Goal: Task Accomplishment & Management: Manage account settings

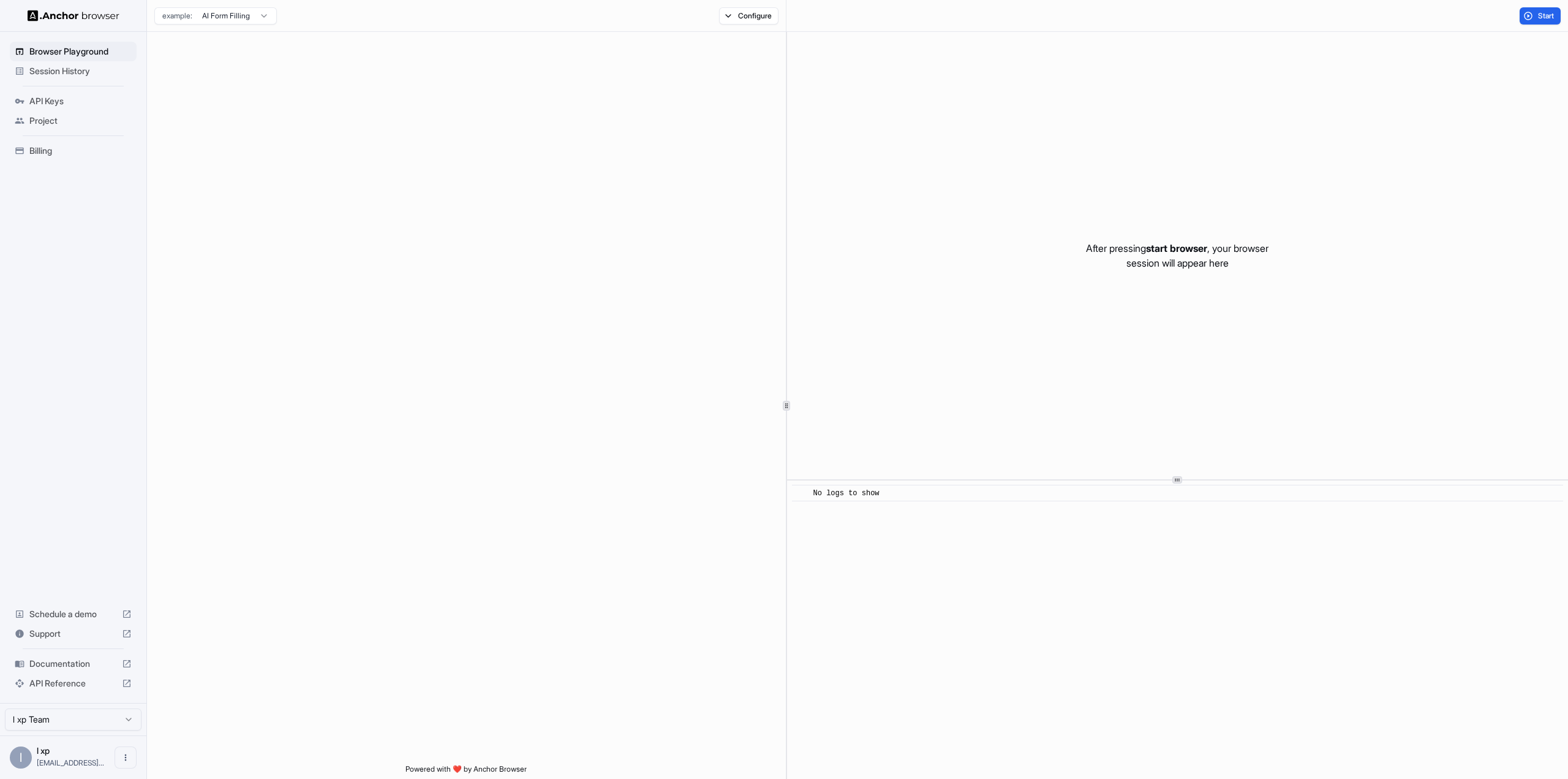
click at [57, 98] on span "API Keys" at bounding box center [81, 101] width 103 height 12
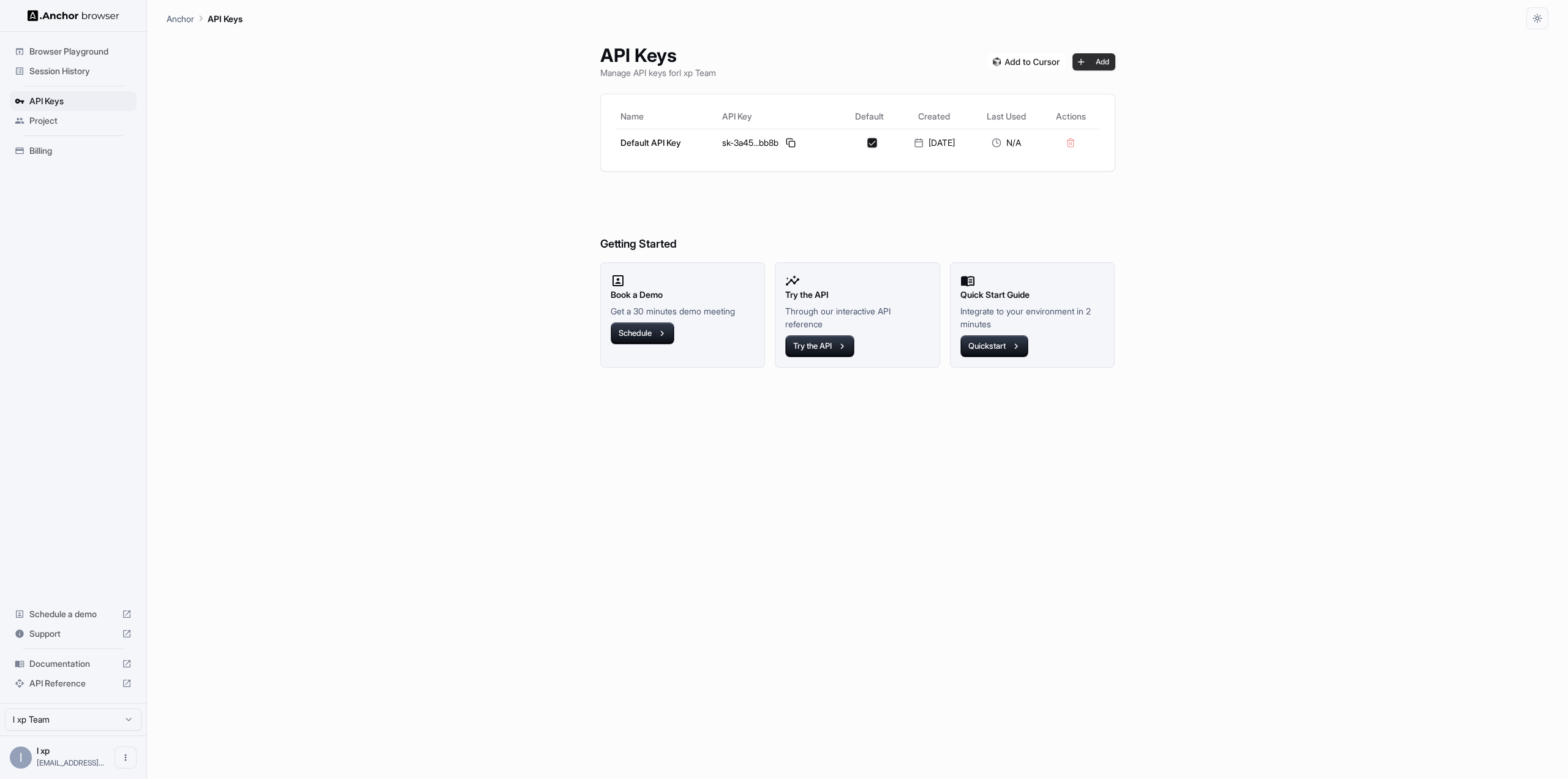
click at [1107, 66] on button "Add" at bounding box center [1093, 62] width 43 height 17
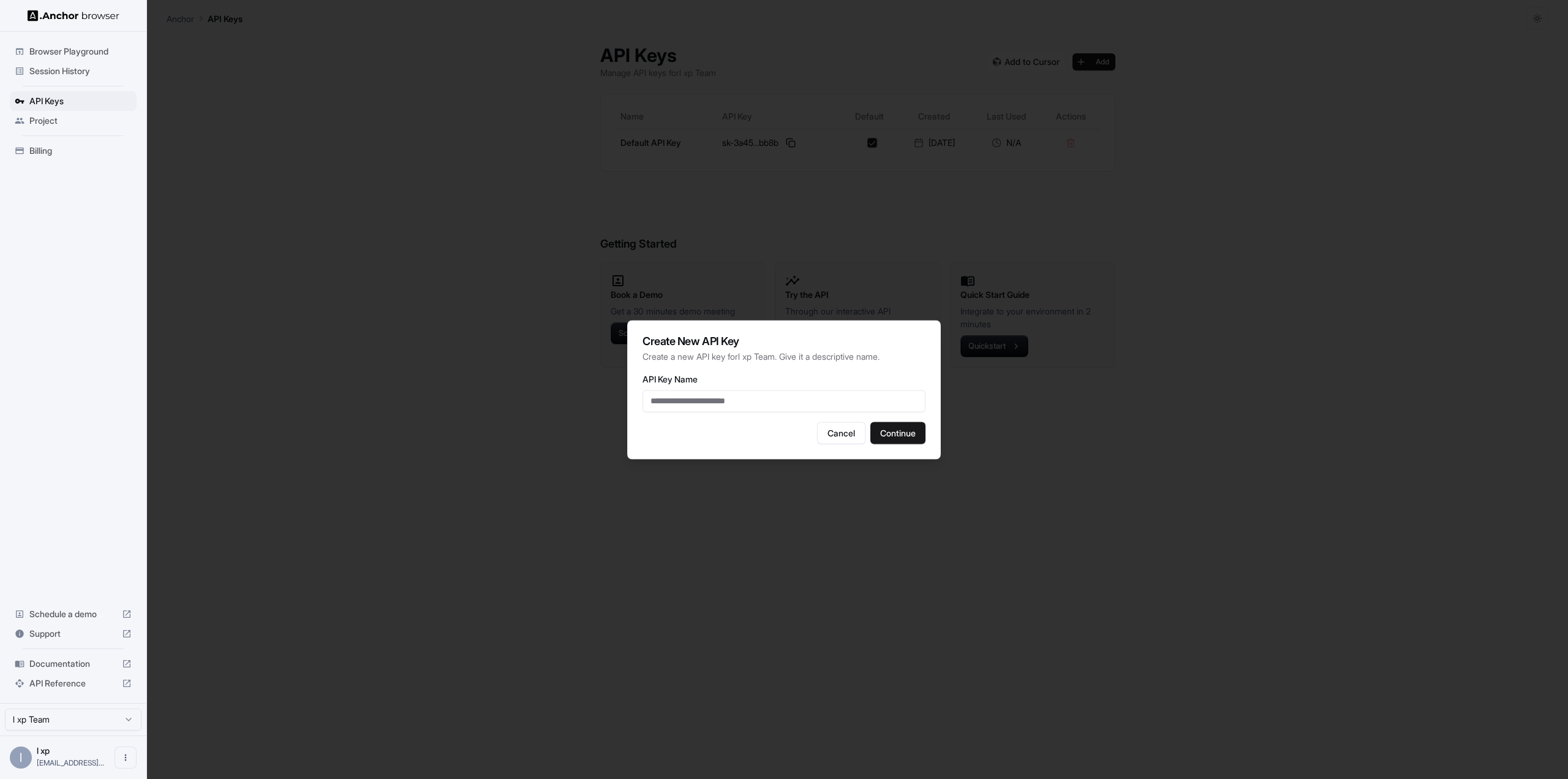
click at [846, 420] on div "Create New API Key Create a new API key for l xp Team . Give it a descriptive n…" at bounding box center [784, 389] width 314 height 139
click at [835, 435] on button "Cancel" at bounding box center [841, 433] width 48 height 22
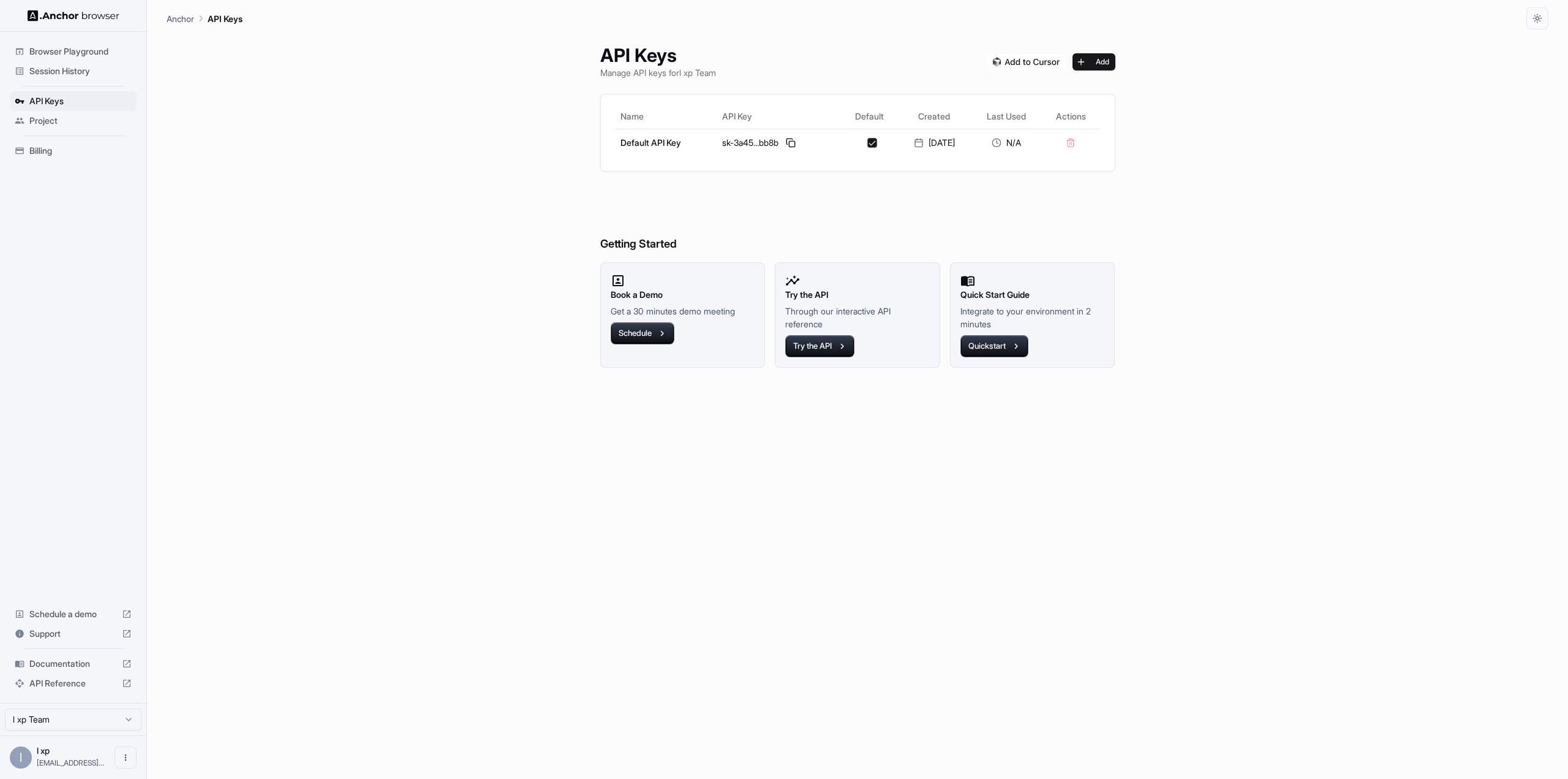
click at [1042, 62] on img at bounding box center [1026, 62] width 77 height 17
click at [791, 140] on button at bounding box center [791, 142] width 15 height 15
click at [74, 48] on span "Browser Playground" at bounding box center [81, 51] width 103 height 12
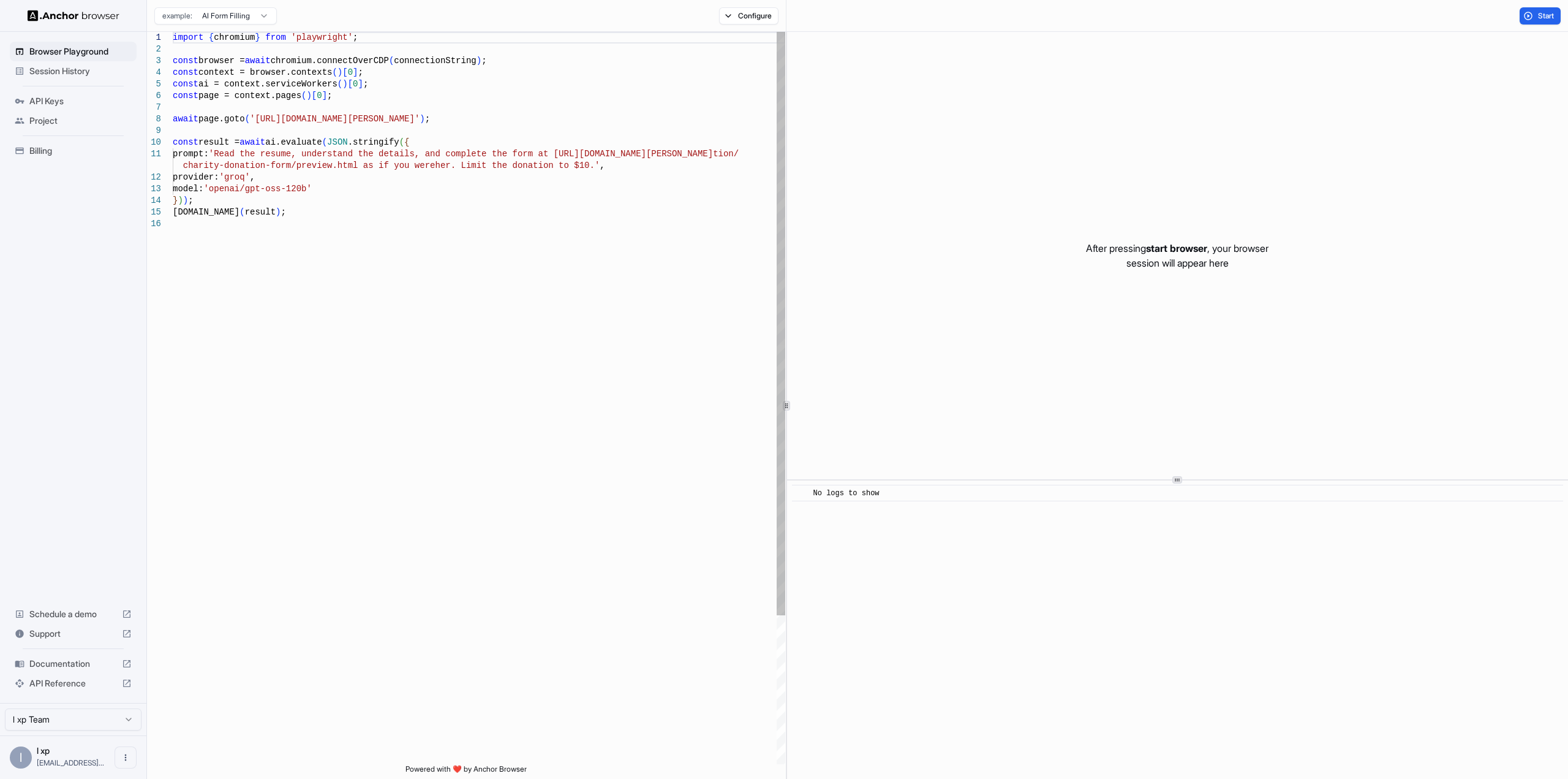
type textarea "**********"
click at [315, 200] on div "import { chromium } from 'playwright' ; const browser = await chromium.connectO…" at bounding box center [478, 491] width 613 height 918
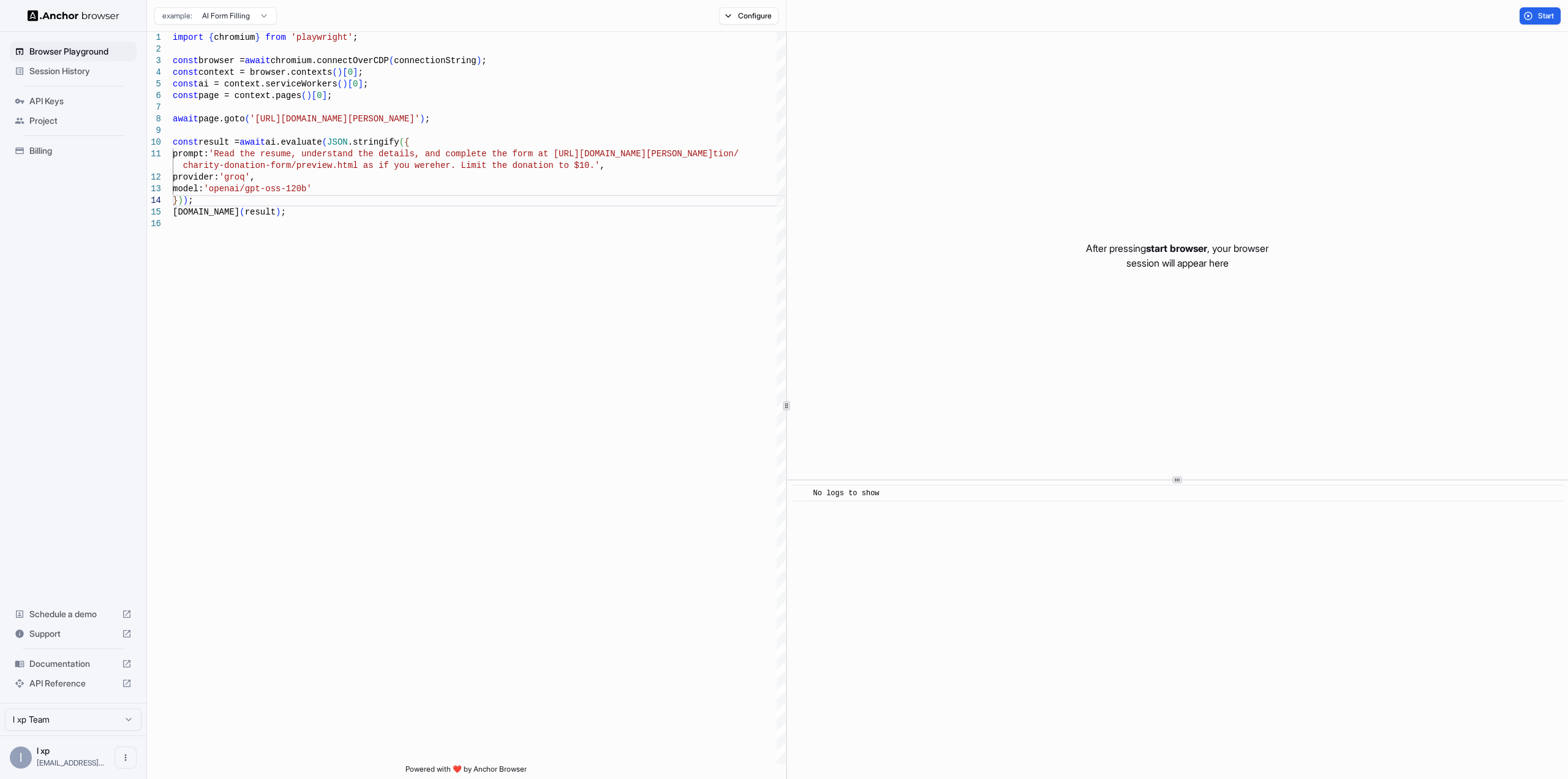
click at [57, 117] on span "Project" at bounding box center [81, 121] width 103 height 12
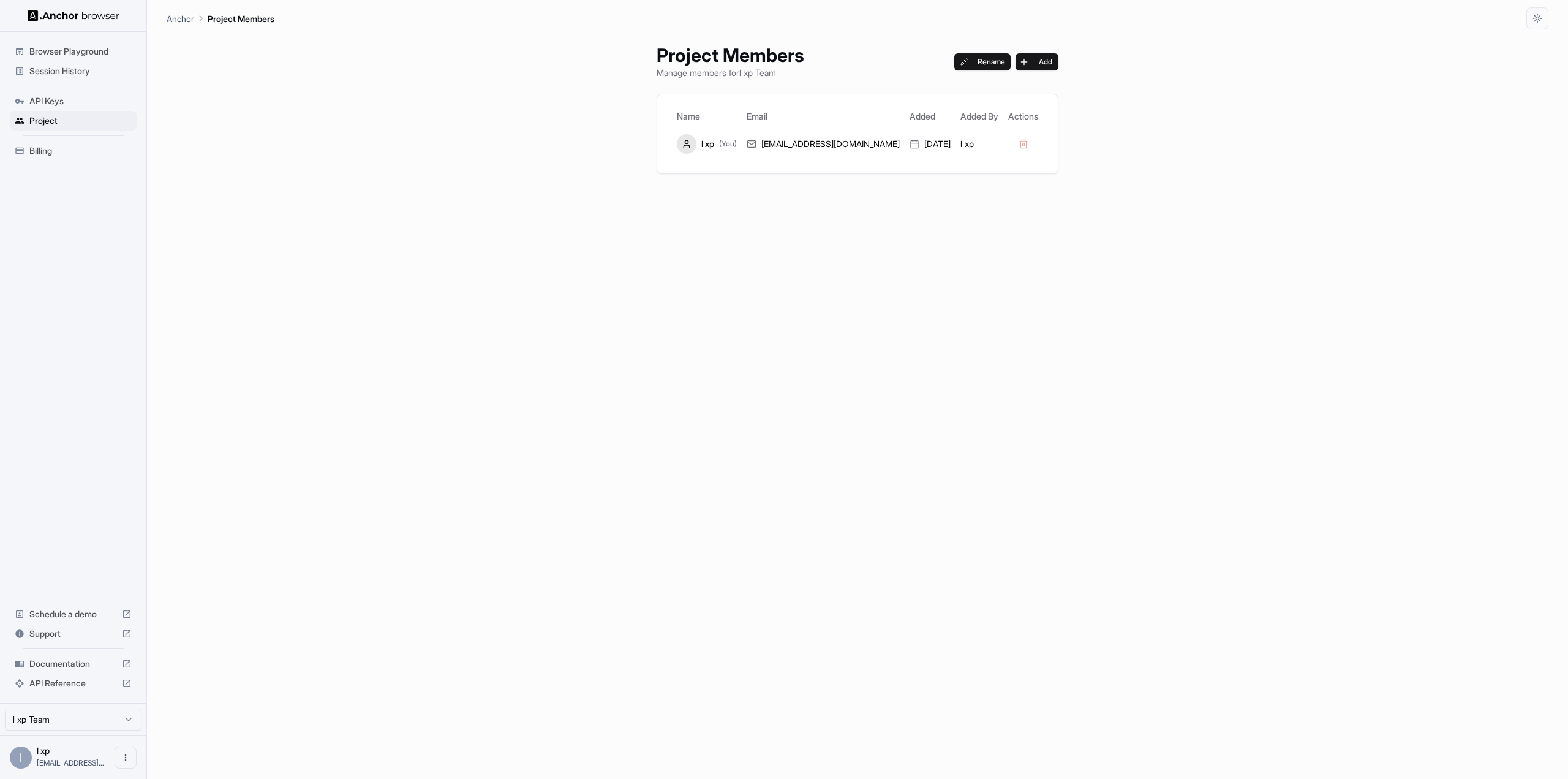
click at [51, 97] on span "API Keys" at bounding box center [81, 101] width 103 height 12
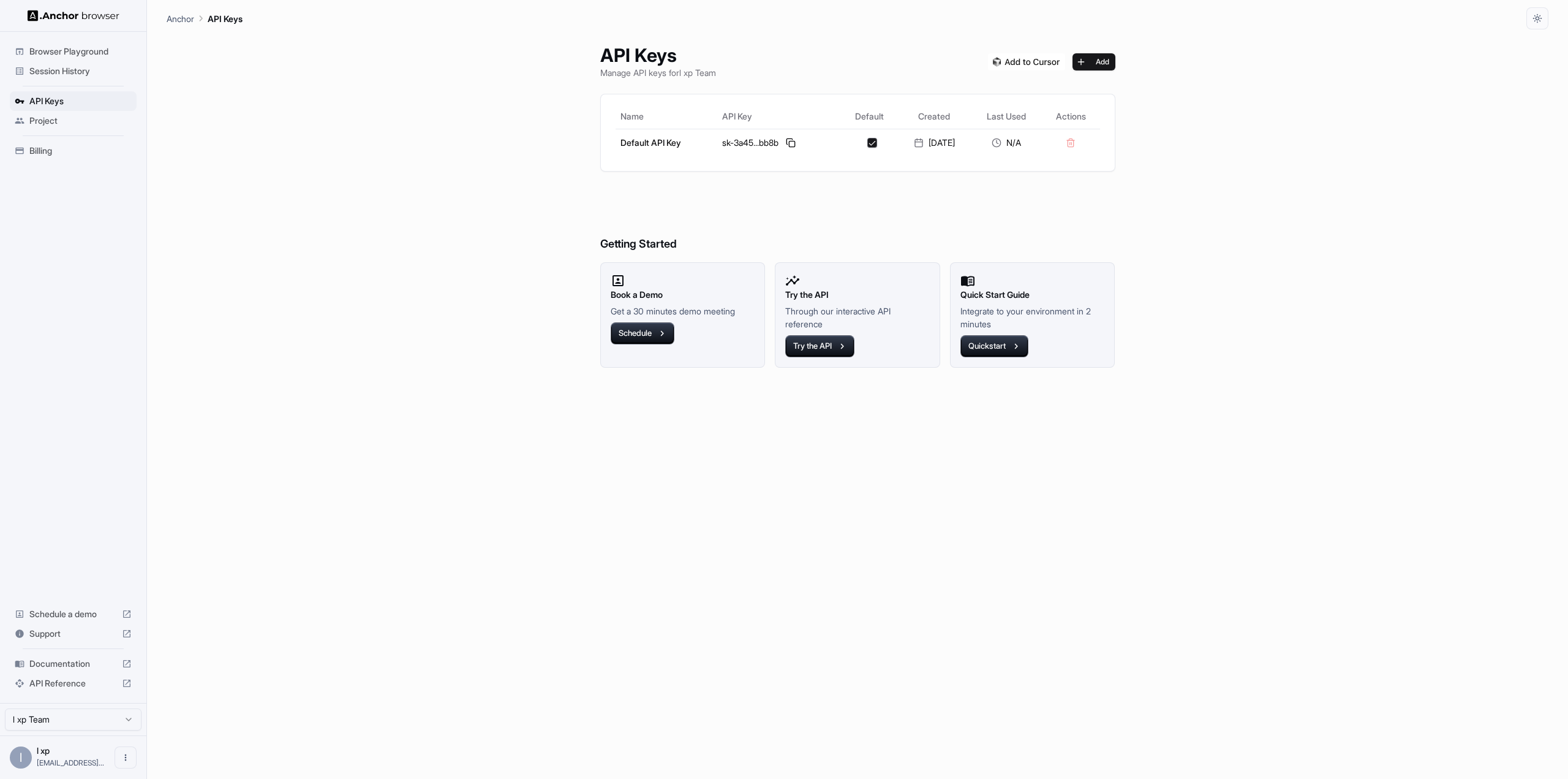
click at [39, 147] on span "Billing" at bounding box center [81, 151] width 103 height 12
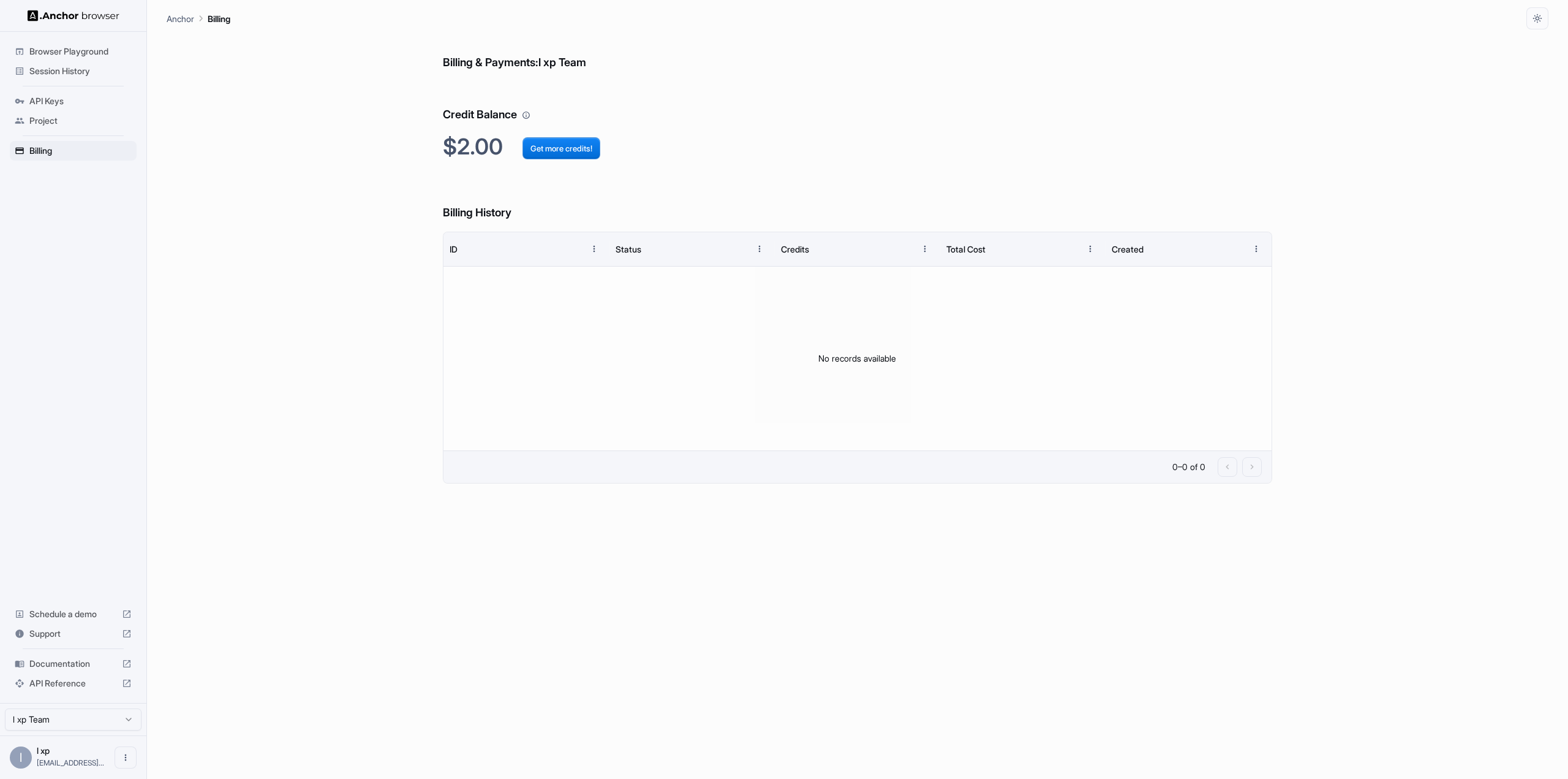
click at [30, 103] on span "API Keys" at bounding box center [81, 101] width 103 height 12
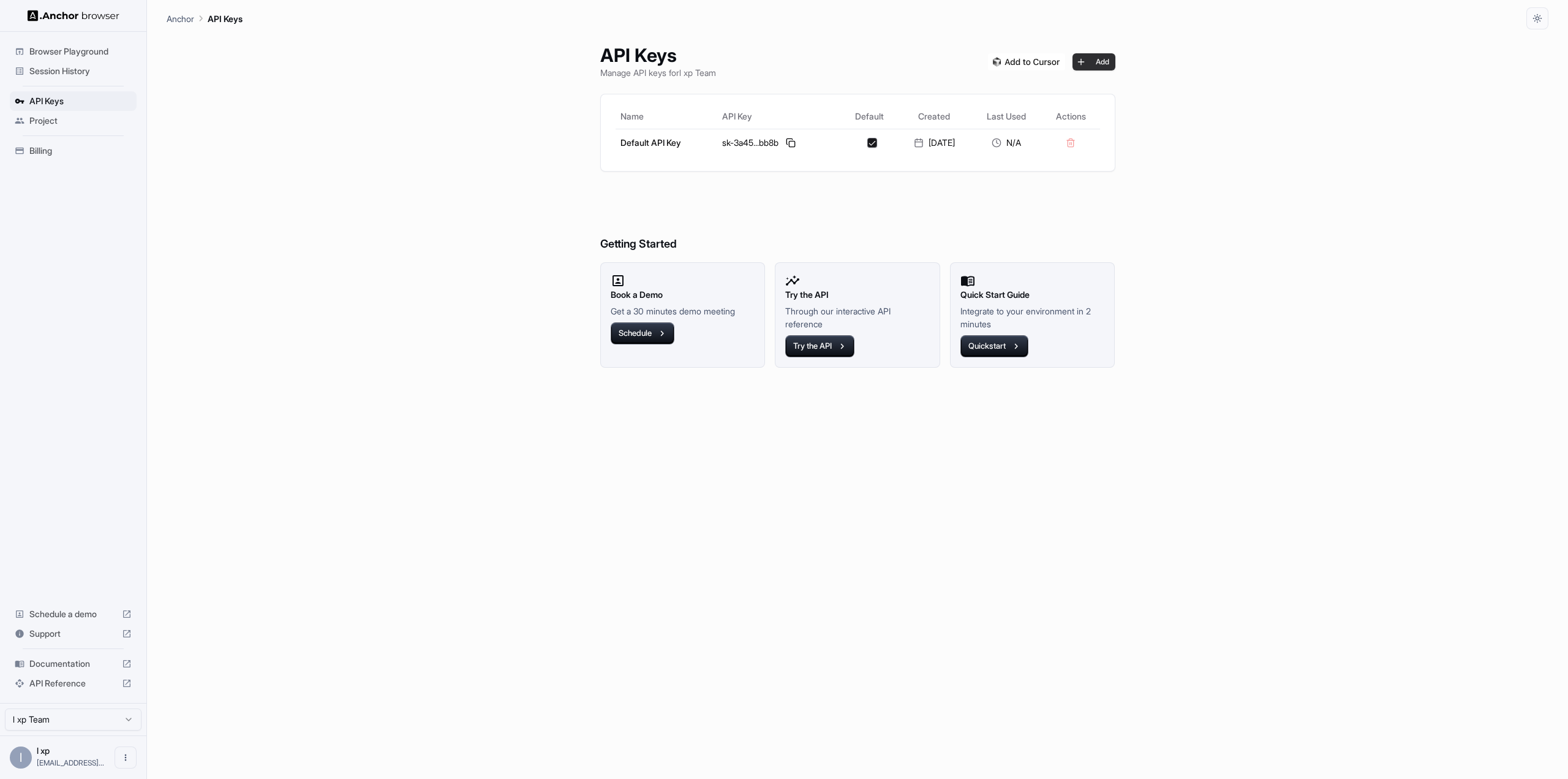
click at [1112, 61] on button "Add" at bounding box center [1093, 62] width 43 height 17
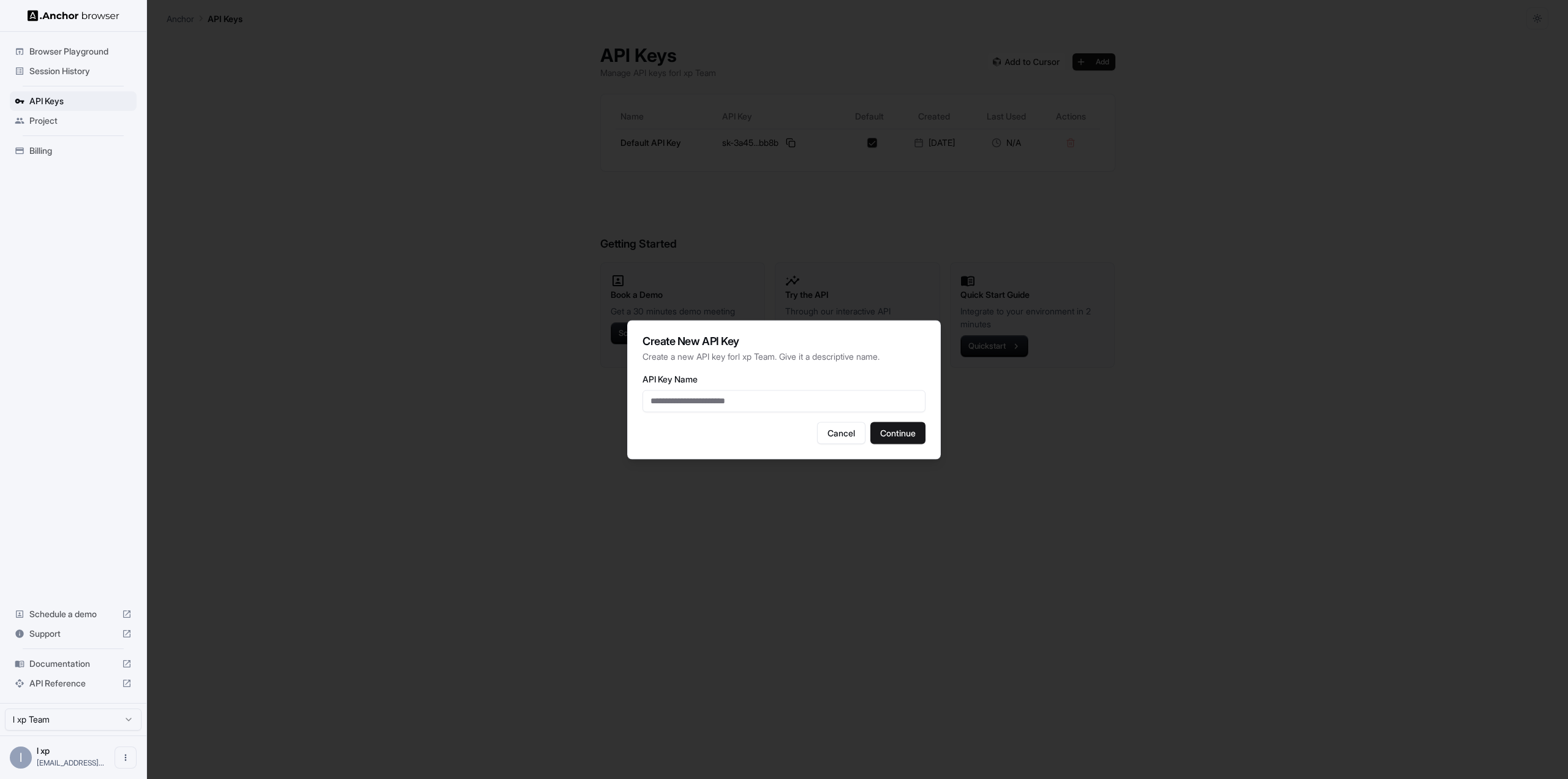
click at [781, 396] on input "API Key Name" at bounding box center [784, 401] width 283 height 22
type input "**"
click at [912, 430] on button "Continue" at bounding box center [898, 433] width 55 height 22
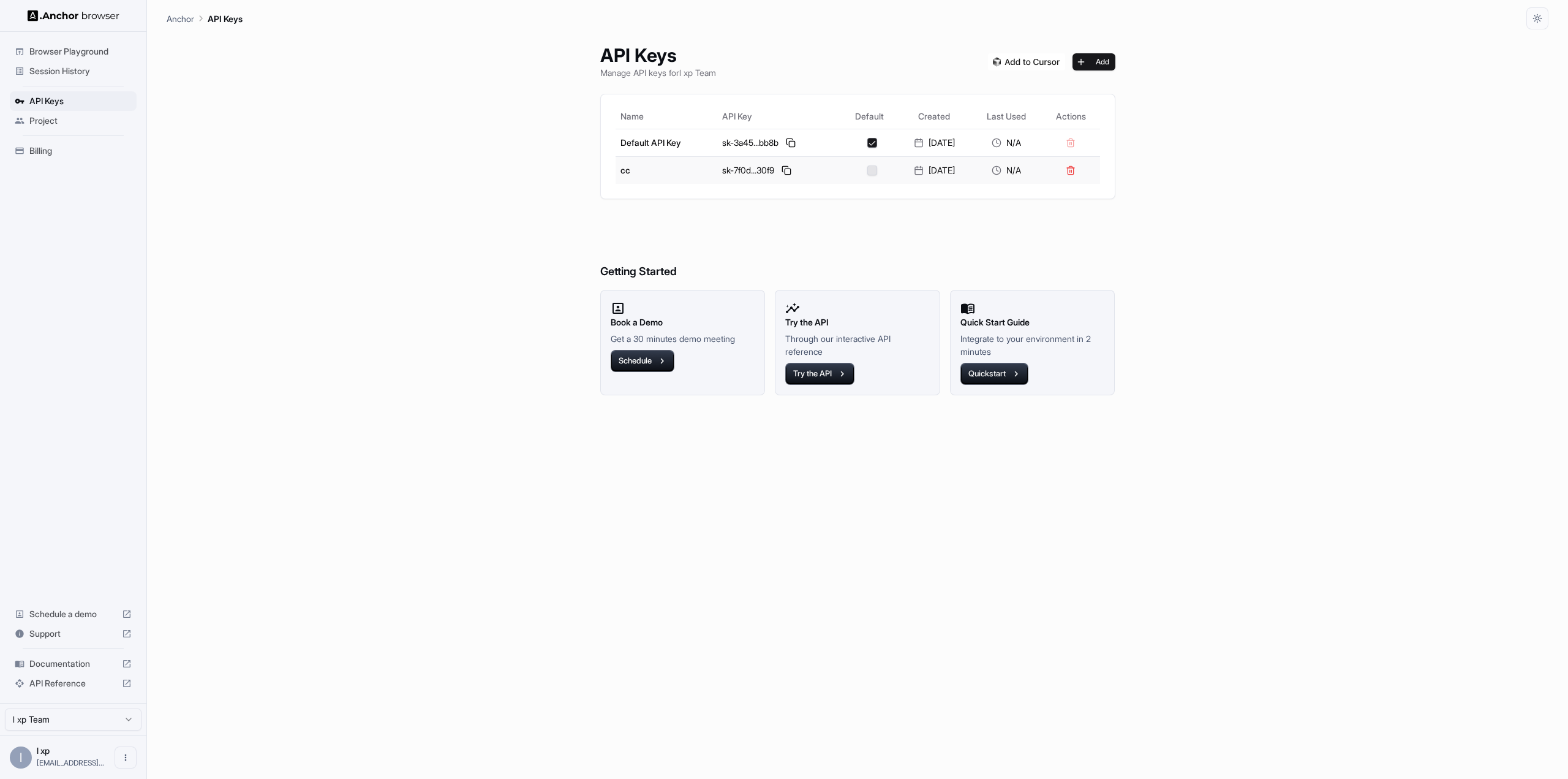
click at [867, 171] on button "button" at bounding box center [872, 170] width 10 height 10
click at [784, 166] on button at bounding box center [786, 170] width 15 height 15
click at [784, 169] on button at bounding box center [786, 170] width 15 height 15
